Goal: Information Seeking & Learning: Learn about a topic

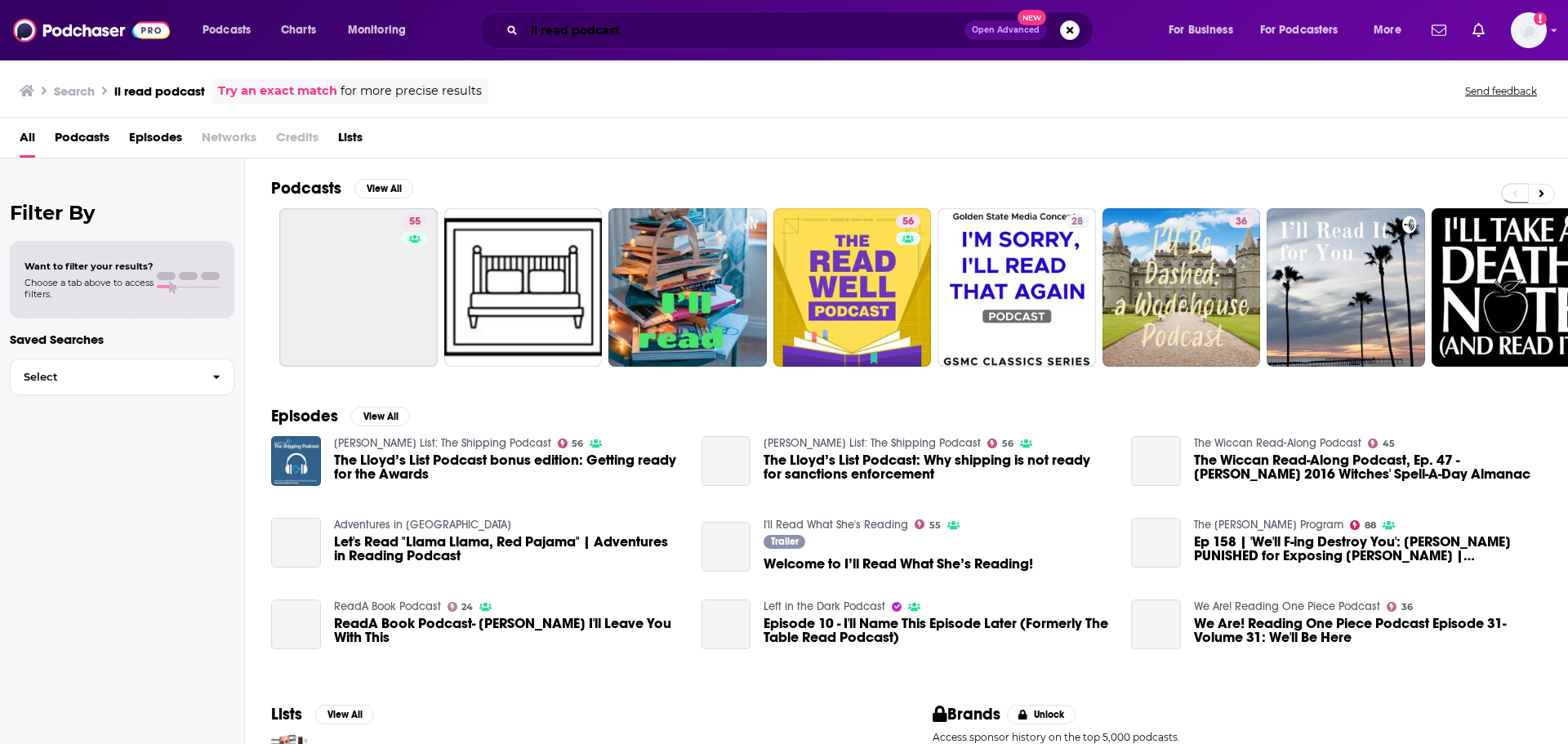
click at [637, 30] on input "ll read podcast" at bounding box center [744, 30] width 440 height 26
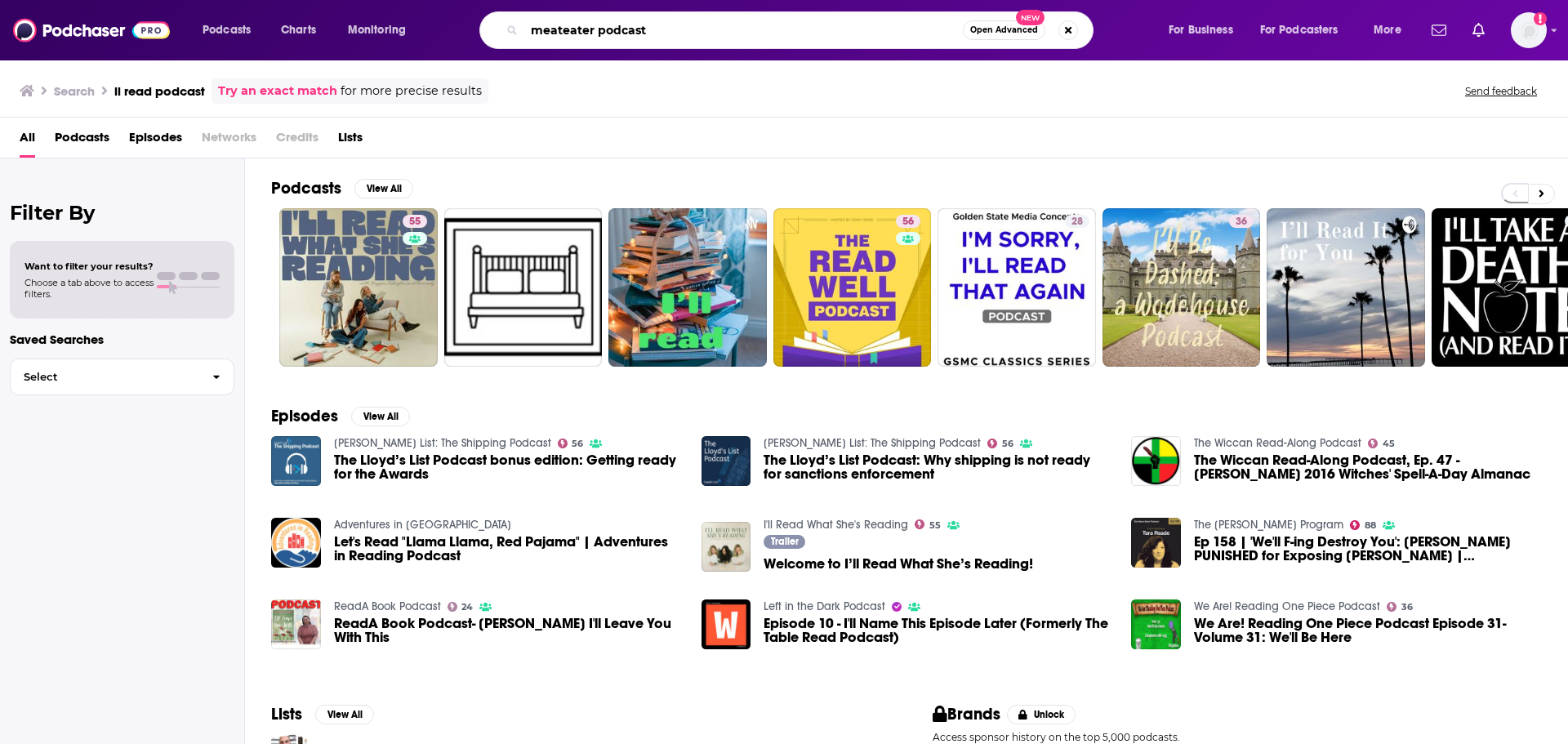
type input "meateater podcast"
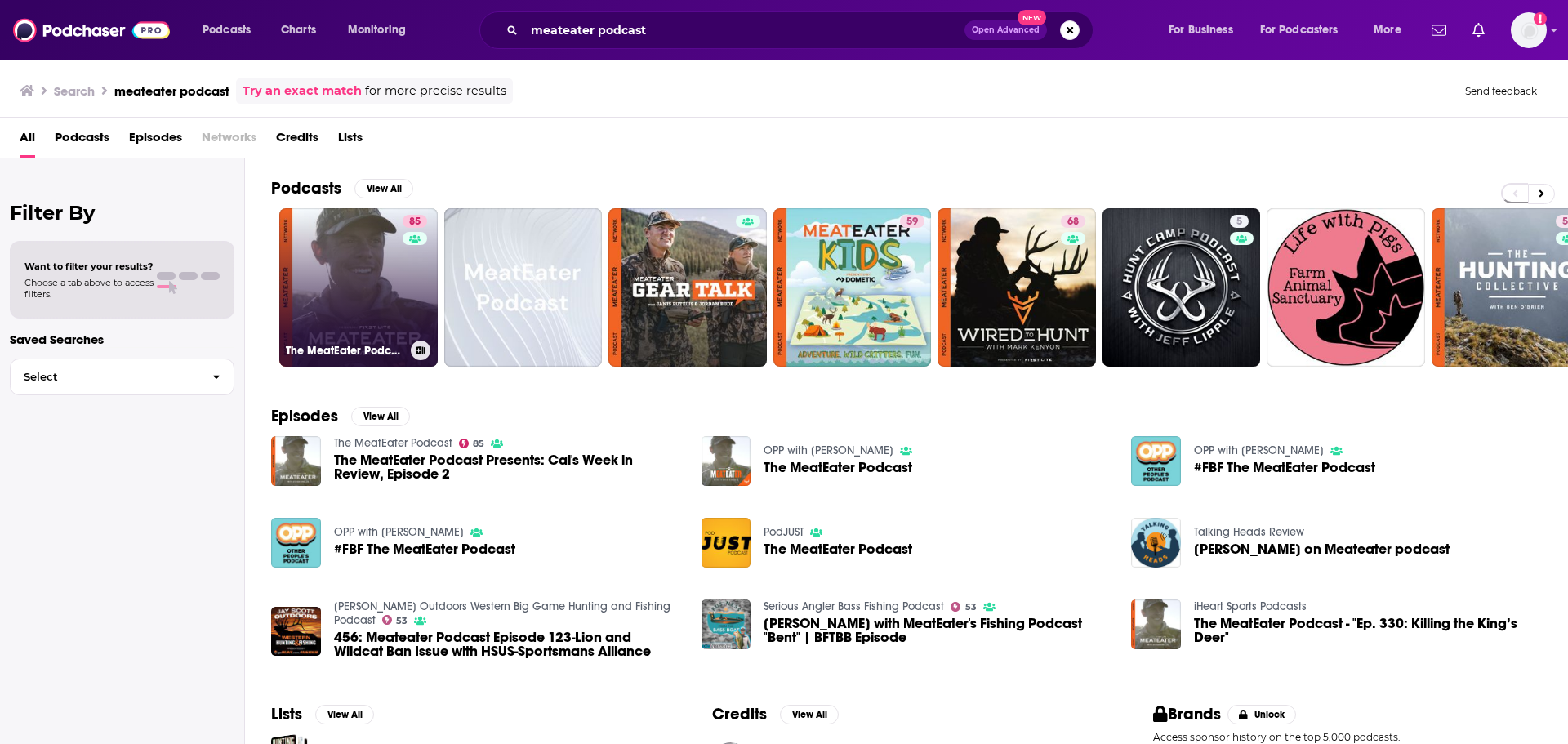
click at [370, 320] on link "85 The MeatEater Podcast" at bounding box center [359, 287] width 159 height 159
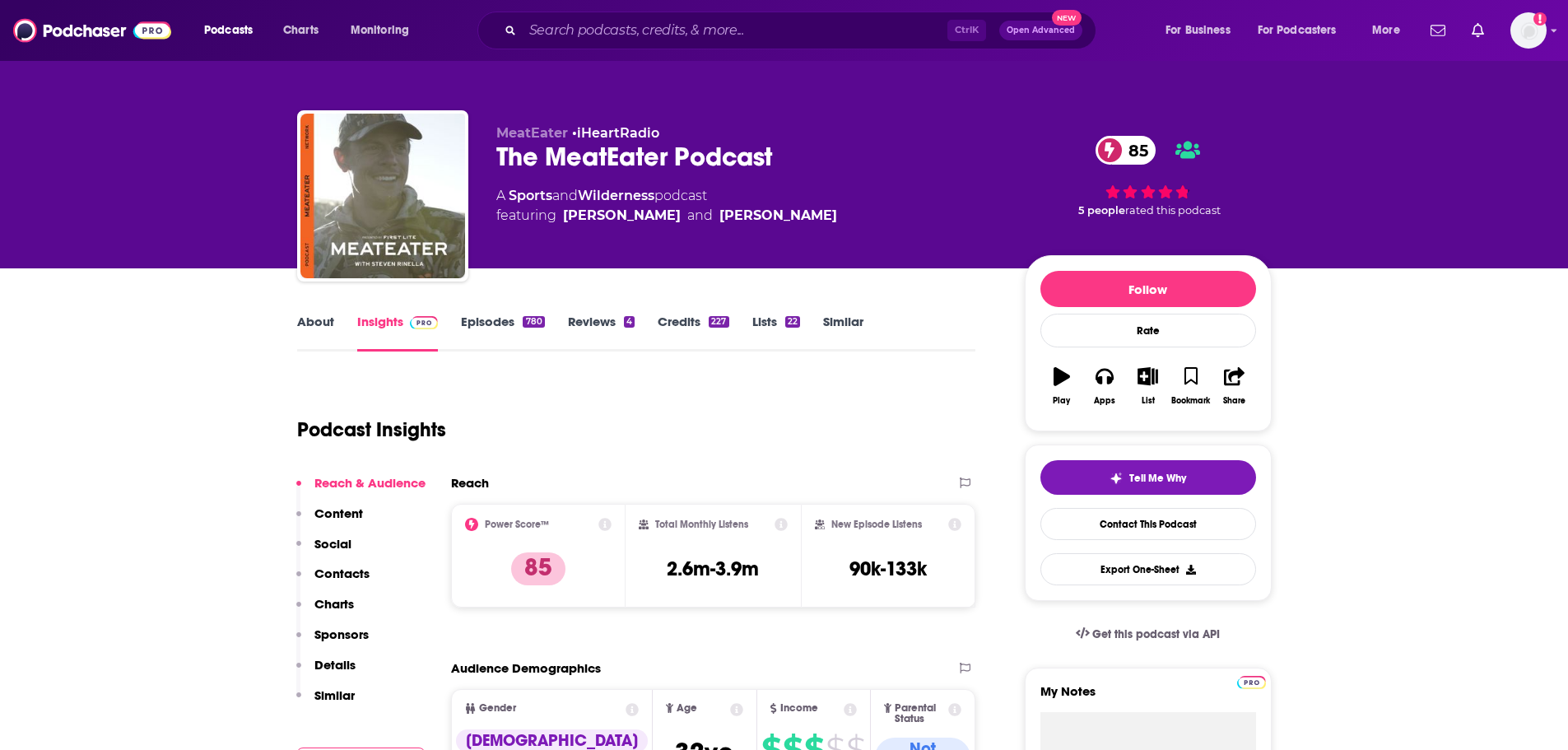
click at [302, 324] on link "About" at bounding box center [315, 333] width 37 height 38
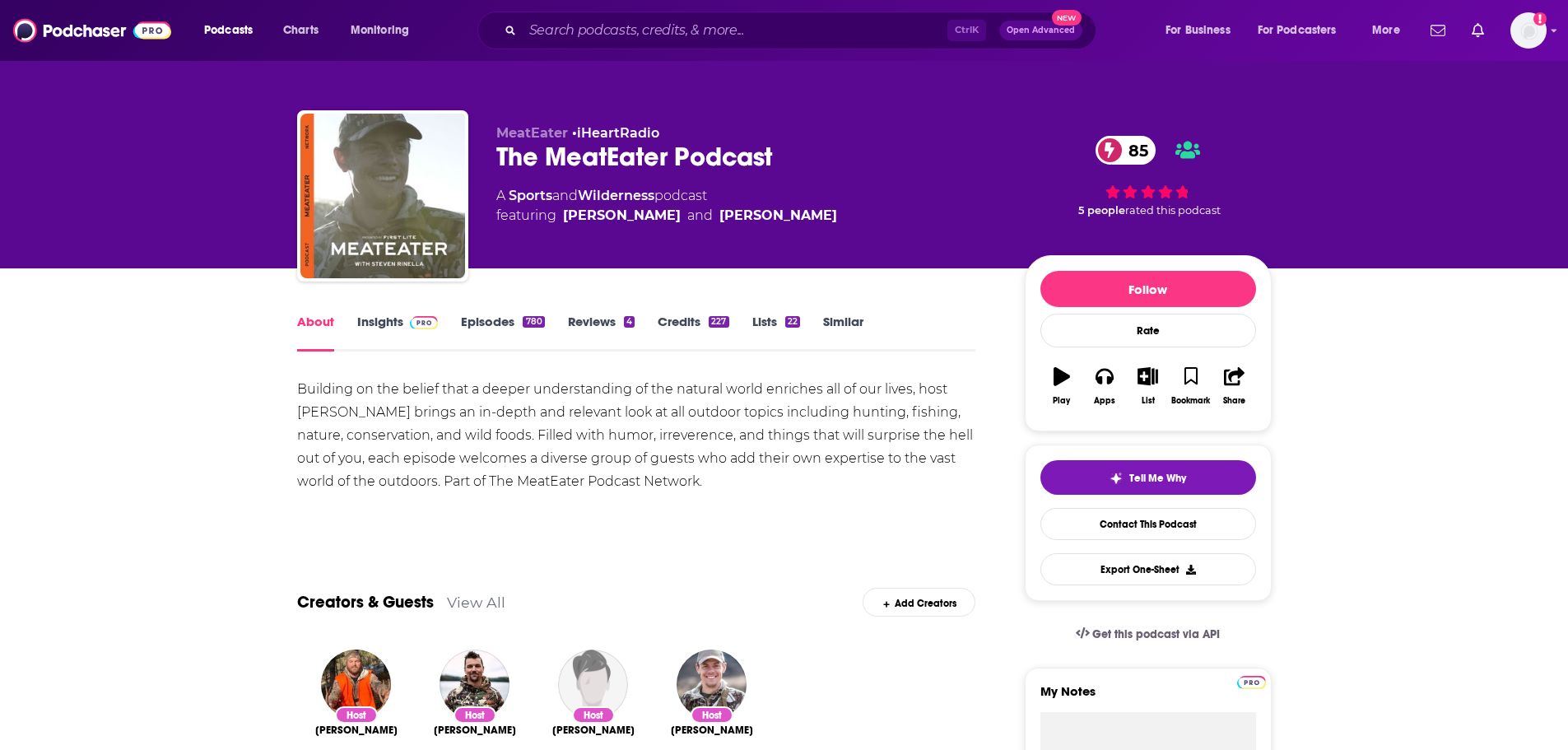
scroll to position [82, 0]
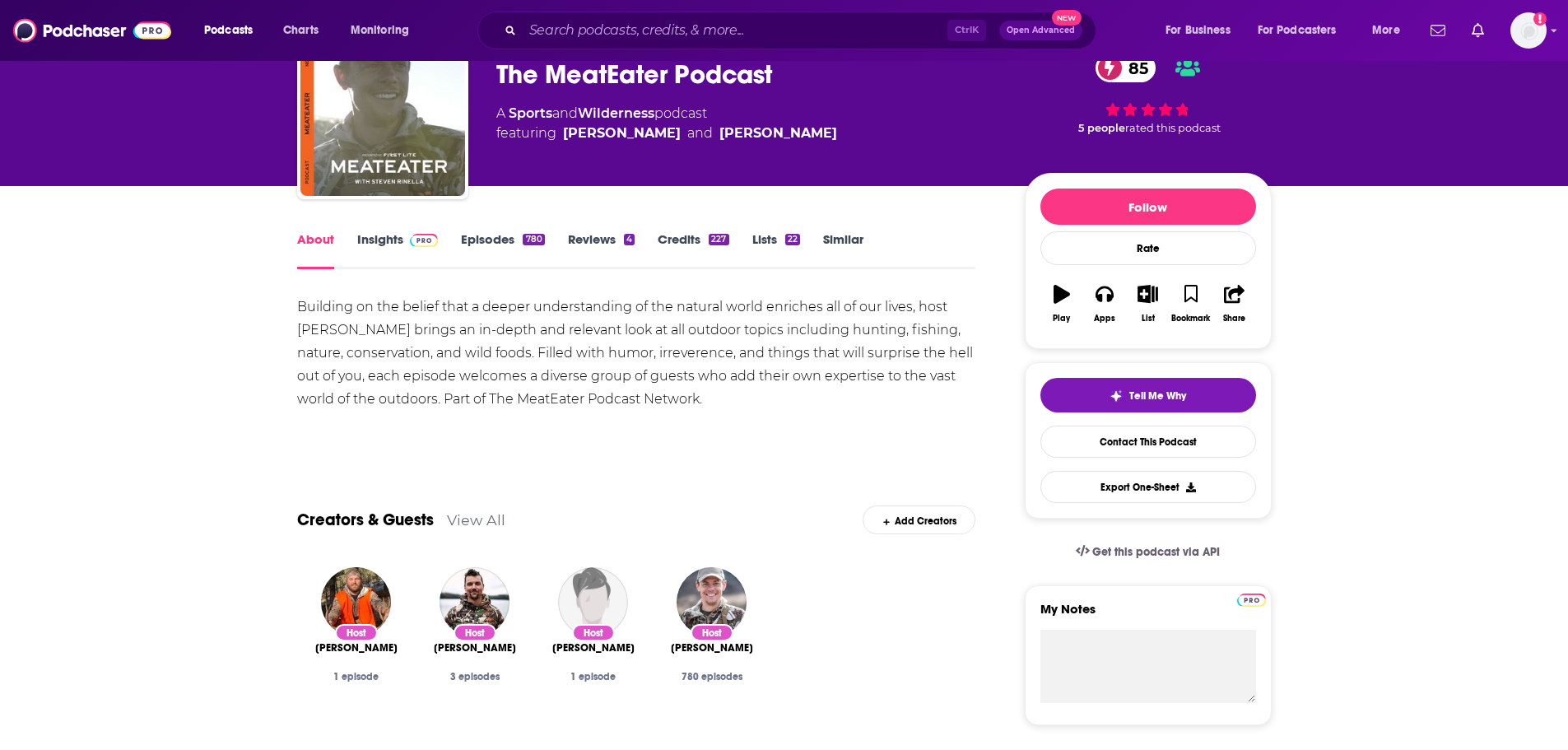
drag, startPoint x: 732, startPoint y: 404, endPoint x: 245, endPoint y: 302, distance: 497.6
copy div "Building on the belief that a deeper understanding of the natural world enriche…"
